Goal: Transaction & Acquisition: Book appointment/travel/reservation

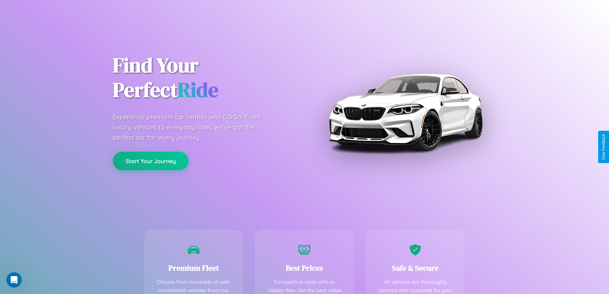
click at [151, 161] on button "Start Your Journey" at bounding box center [151, 161] width 76 height 19
select select "*"
select select "**"
select select "****"
select select "*"
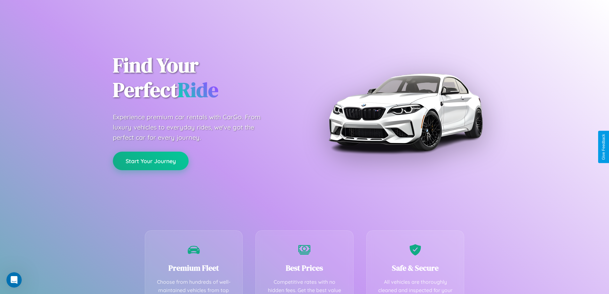
select select "**"
select select "****"
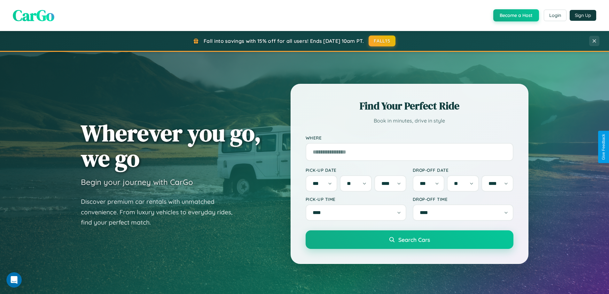
scroll to position [1231, 0]
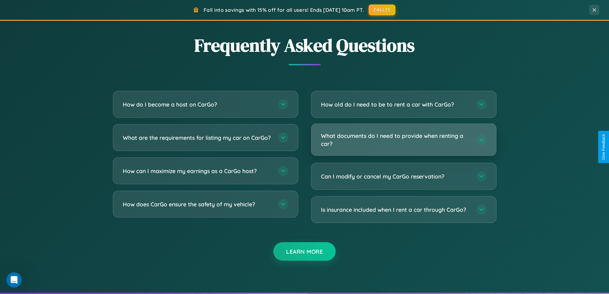
click at [404, 140] on h3 "What documents do I need to provide when renting a car?" at bounding box center [395, 140] width 149 height 16
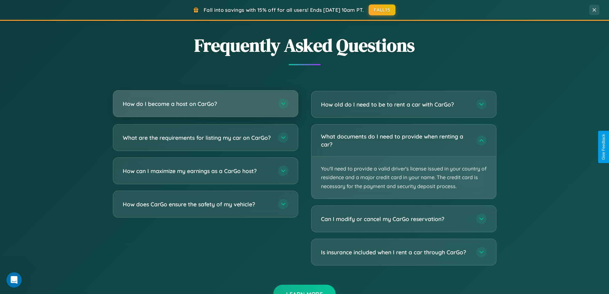
click at [205, 104] on h3 "How do I become a host on CarGo?" at bounding box center [197, 104] width 149 height 8
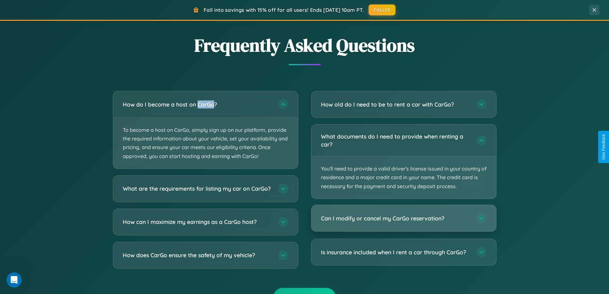
click at [404, 219] on h3 "Can I modify or cancel my CarGo reservation?" at bounding box center [395, 218] width 149 height 8
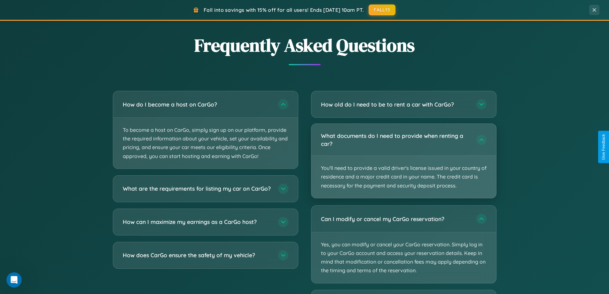
click at [404, 161] on p "You'll need to provide a valid driver's license issued in your country of resid…" at bounding box center [404, 177] width 185 height 42
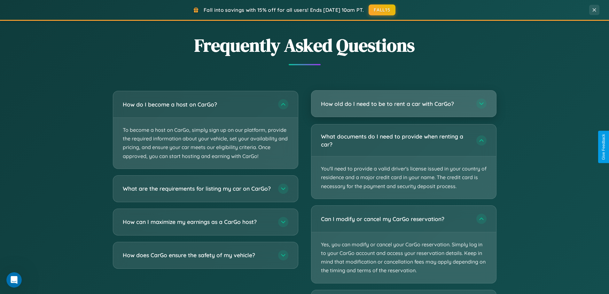
click at [404, 104] on h3 "How old do I need to be to rent a car with CarGo?" at bounding box center [395, 104] width 149 height 8
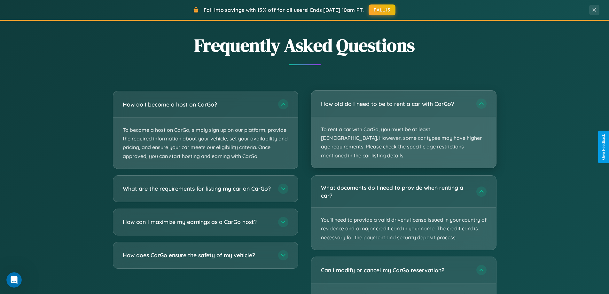
click at [404, 125] on p "To rent a car with CarGo, you must be at least [DEMOGRAPHIC_DATA]. However, som…" at bounding box center [404, 142] width 185 height 51
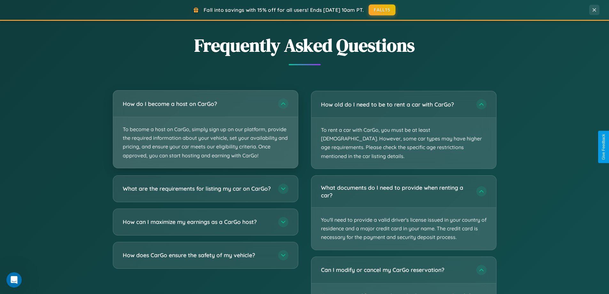
click at [205, 129] on p "To become a host on CarGo, simply sign up on our platform, provide the required…" at bounding box center [205, 142] width 185 height 51
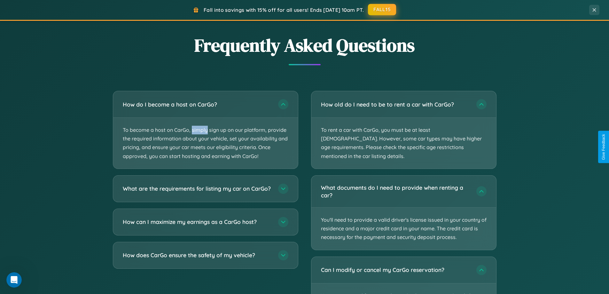
click at [383, 10] on button "FALL15" at bounding box center [382, 10] width 28 height 12
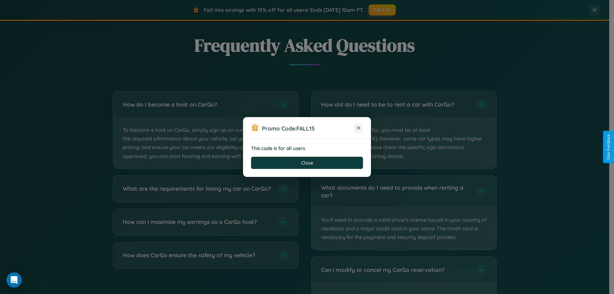
click at [359, 128] on icon at bounding box center [358, 128] width 6 height 6
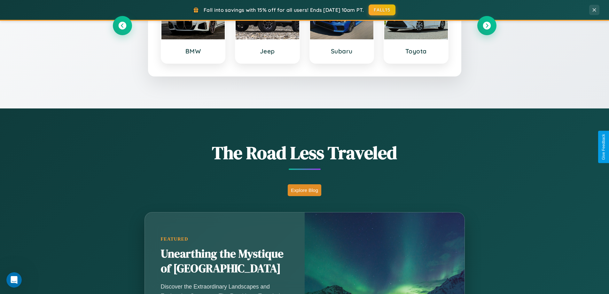
scroll to position [276, 0]
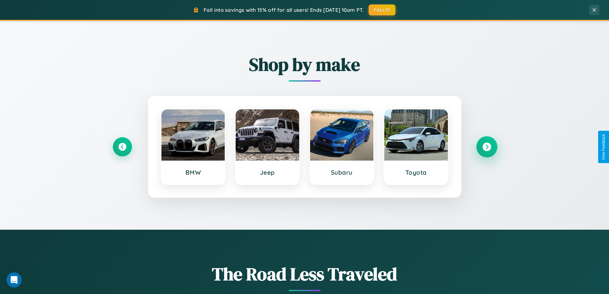
click at [487, 147] on icon at bounding box center [487, 147] width 9 height 9
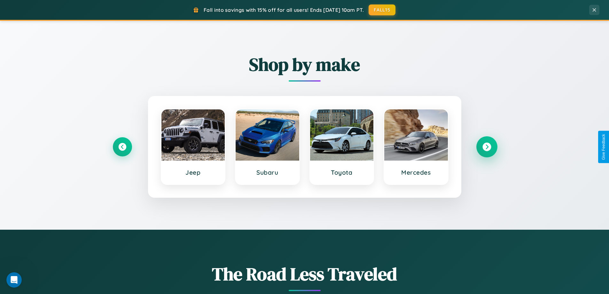
click at [487, 147] on icon at bounding box center [487, 147] width 9 height 9
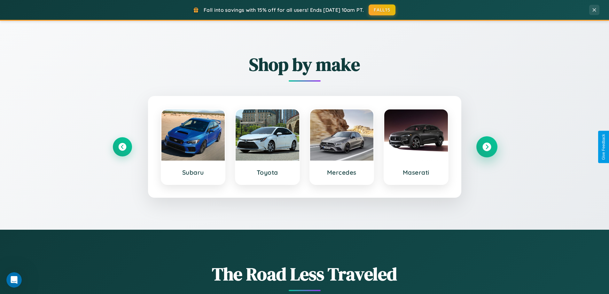
click at [487, 147] on icon at bounding box center [487, 147] width 9 height 9
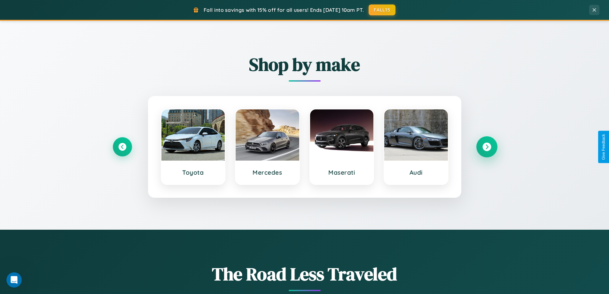
click at [487, 147] on icon at bounding box center [487, 147] width 9 height 9
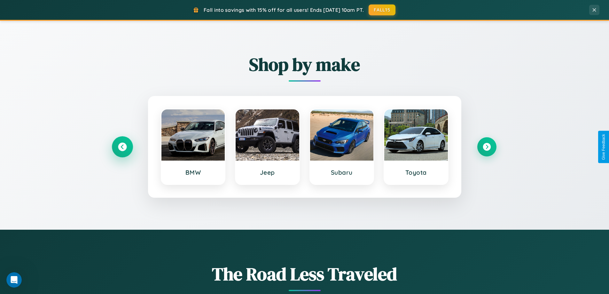
click at [122, 147] on icon at bounding box center [122, 147] width 9 height 9
